Goal: Task Accomplishment & Management: Use online tool/utility

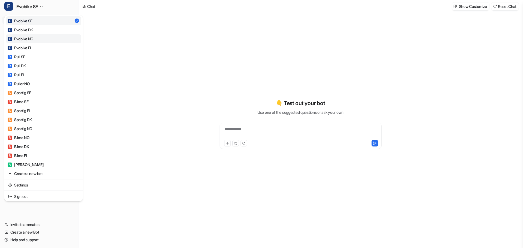
click at [28, 37] on div "E Evobike NO" at bounding box center [21, 39] width 26 height 6
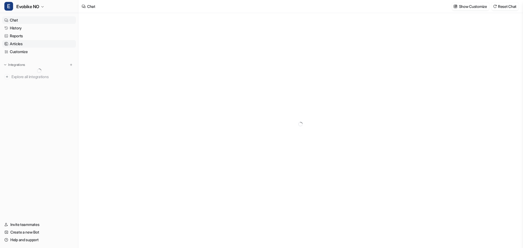
type textarea "**********"
click at [21, 74] on p "Zendesk" at bounding box center [18, 72] width 14 height 5
click at [25, 104] on p "AI Copilot" at bounding box center [24, 103] width 16 height 5
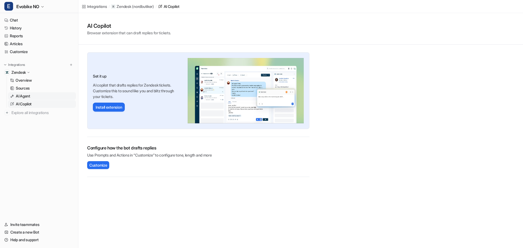
click at [24, 97] on p "AI Agent" at bounding box center [23, 95] width 14 height 5
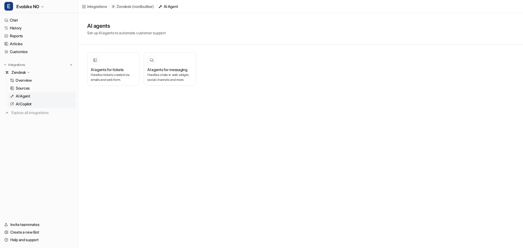
click at [25, 105] on p "AI Copilot" at bounding box center [24, 103] width 16 height 5
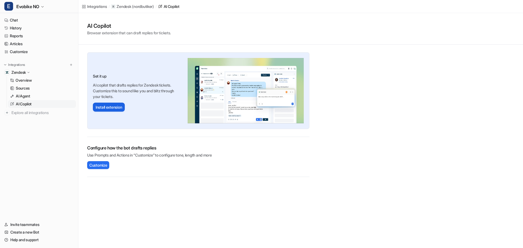
click at [103, 110] on button "Install extension" at bounding box center [109, 107] width 32 height 9
click at [23, 86] on p "Sources" at bounding box center [23, 87] width 14 height 5
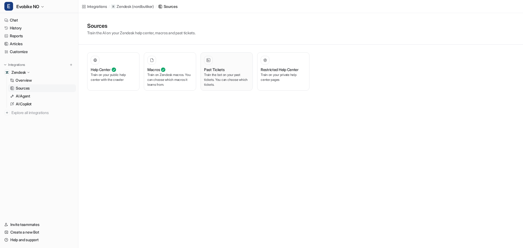
click at [223, 76] on p "Train the bot on your past tickets. You can choose which tickets." at bounding box center [226, 79] width 45 height 15
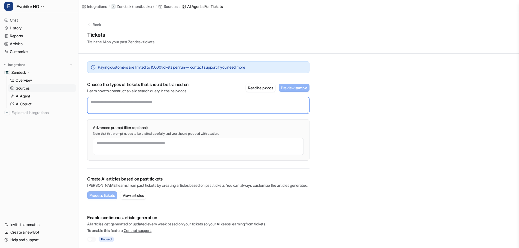
click at [108, 107] on textarea at bounding box center [198, 105] width 222 height 17
type textarea "**********"
click at [347, 115] on div "**********" at bounding box center [298, 131] width 440 height 237
click at [294, 85] on button "Preview sample" at bounding box center [294, 88] width 31 height 8
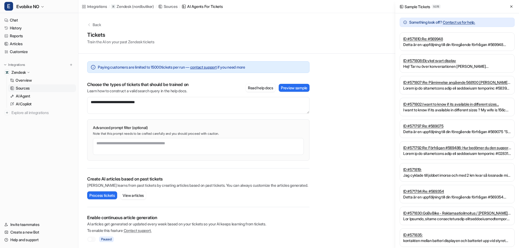
scroll to position [3, 0]
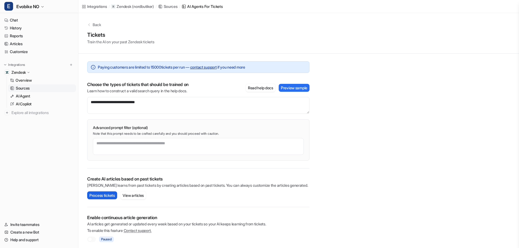
click at [103, 195] on button "Process tickets" at bounding box center [102, 195] width 30 height 8
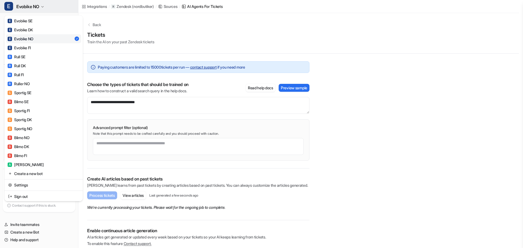
click at [38, 9] on span "Evobike NO" at bounding box center [27, 7] width 23 height 8
click at [33, 94] on link "S Sportig SE" at bounding box center [43, 92] width 75 height 9
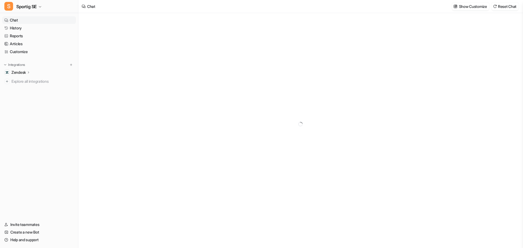
click at [24, 72] on p "Zendesk" at bounding box center [18, 72] width 14 height 5
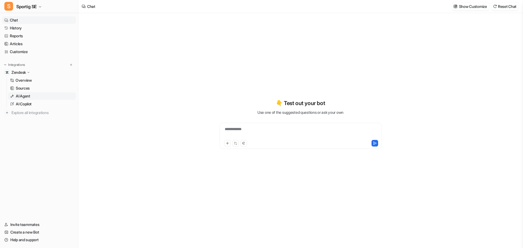
type textarea "**********"
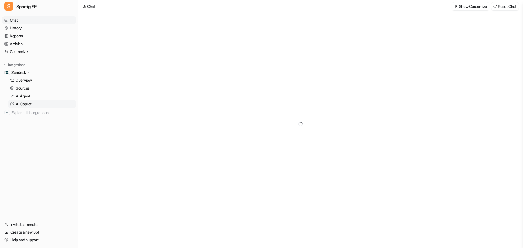
click at [26, 103] on p "AI Copilot" at bounding box center [24, 103] width 16 height 5
click at [23, 86] on p "Sources" at bounding box center [23, 87] width 14 height 5
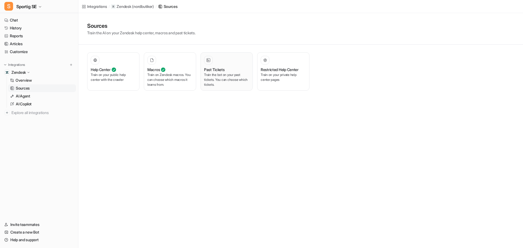
click at [215, 75] on p "Train the bot on your past tickets. You can choose which tickets." at bounding box center [226, 79] width 45 height 15
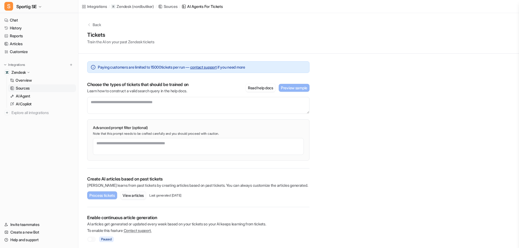
click at [127, 195] on button "View articles" at bounding box center [133, 195] width 26 height 8
click at [104, 103] on textarea at bounding box center [198, 105] width 222 height 17
type textarea "**********"
click at [289, 88] on button "Preview sample" at bounding box center [294, 88] width 31 height 8
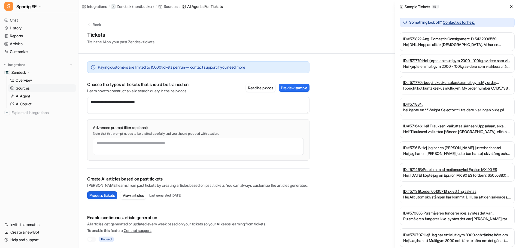
click at [97, 196] on button "Process tickets" at bounding box center [102, 195] width 30 height 8
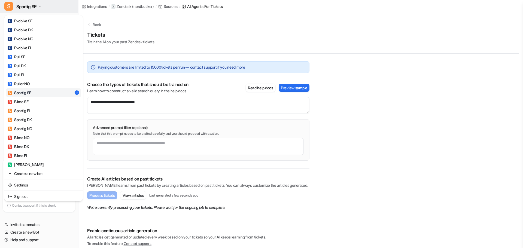
click at [23, 6] on span "Sportig SE" at bounding box center [26, 7] width 20 height 8
click at [27, 38] on div "E Evobike NO" at bounding box center [21, 39] width 26 height 6
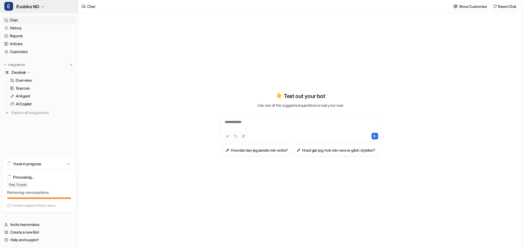
click at [27, 7] on span "Evobike NO" at bounding box center [27, 7] width 23 height 8
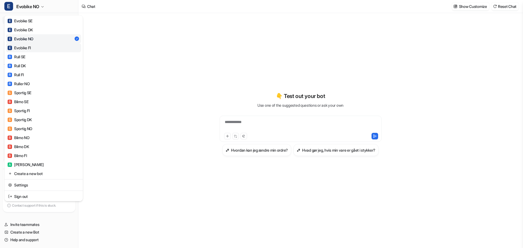
click at [24, 50] on div "E Evobike FI" at bounding box center [19, 48] width 23 height 6
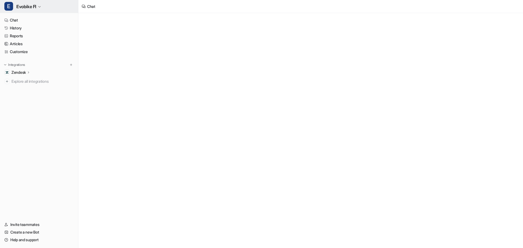
click at [24, 6] on span "Evobike FI" at bounding box center [26, 7] width 20 height 8
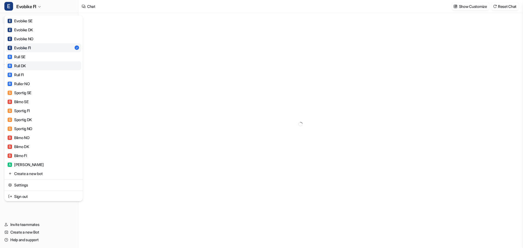
type textarea "**********"
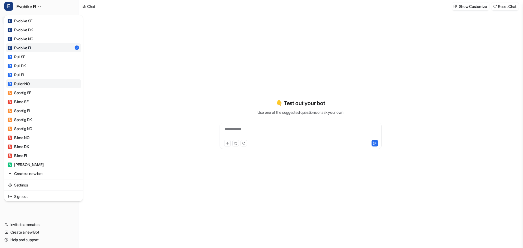
click at [20, 84] on div "R Ruller NO" at bounding box center [19, 84] width 22 height 6
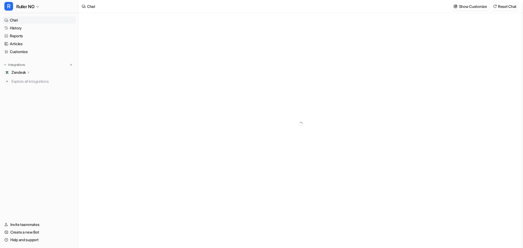
type textarea "**********"
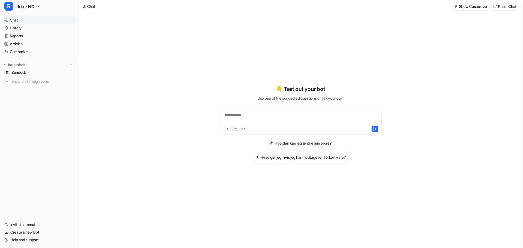
click at [16, 72] on p "Zendesk" at bounding box center [18, 72] width 14 height 5
click at [19, 88] on p "Sources" at bounding box center [23, 87] width 14 height 5
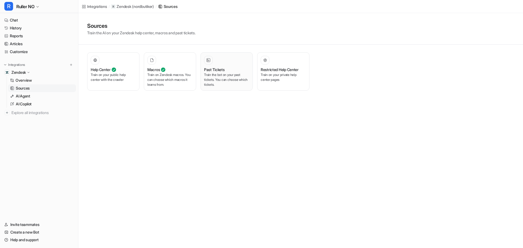
click at [213, 68] on h3 "Past Tickets" at bounding box center [214, 70] width 21 height 6
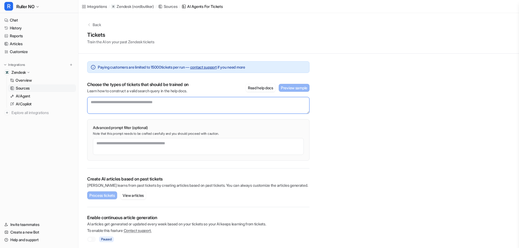
click at [100, 100] on textarea at bounding box center [198, 105] width 222 height 17
type textarea "**********"
click at [282, 86] on button "Preview sample" at bounding box center [294, 88] width 31 height 8
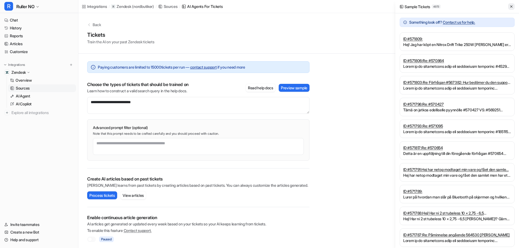
click at [511, 7] on icon at bounding box center [511, 7] width 4 height 4
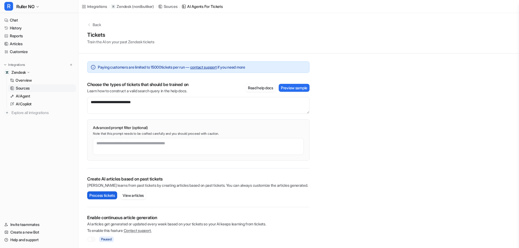
click at [100, 196] on button "Process tickets" at bounding box center [102, 195] width 30 height 8
